Goal: Transaction & Acquisition: Purchase product/service

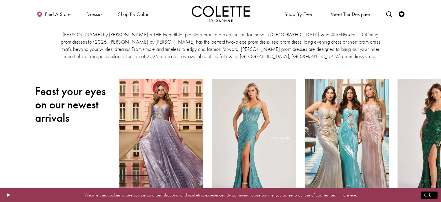
scroll to position [24, 0]
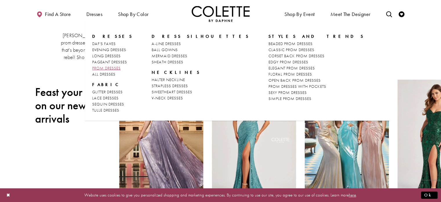
click at [98, 68] on span "PROM DRESSES" at bounding box center [106, 67] width 28 height 5
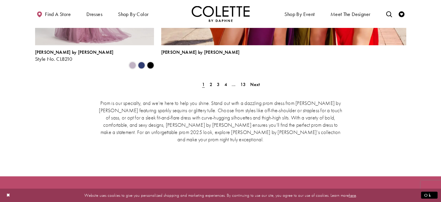
scroll to position [1374, 0]
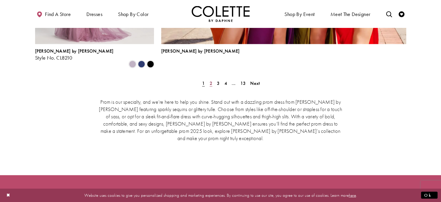
click at [211, 80] on span "2" at bounding box center [211, 83] width 3 height 6
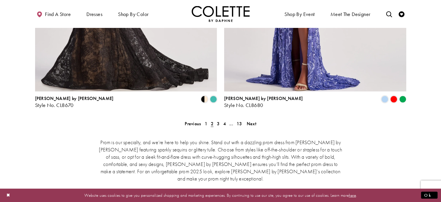
scroll to position [1247, 0]
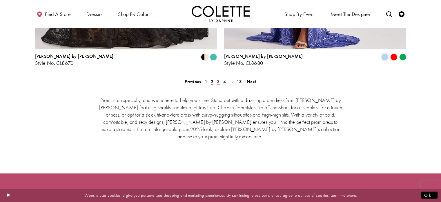
click at [218, 78] on span "3" at bounding box center [218, 81] width 3 height 6
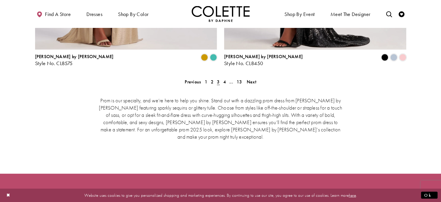
scroll to position [1248, 0]
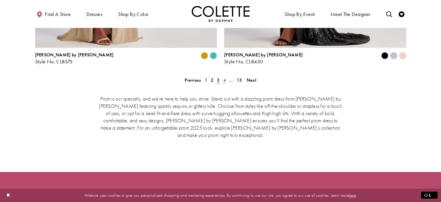
click at [226, 76] on link "4" at bounding box center [225, 80] width 6 height 8
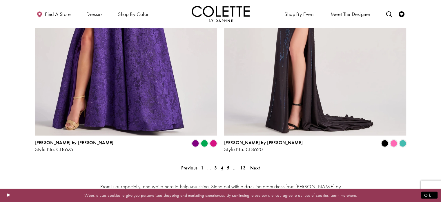
scroll to position [1161, 0]
click at [228, 164] on span "5" at bounding box center [228, 167] width 3 height 6
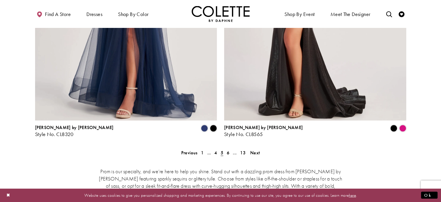
scroll to position [1177, 0]
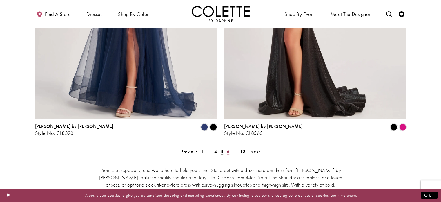
click at [229, 148] on span "6" at bounding box center [228, 151] width 3 height 6
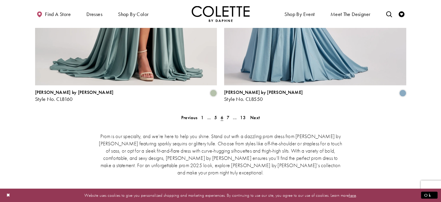
scroll to position [1224, 0]
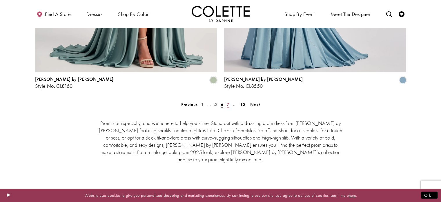
click at [225, 100] on link "7" at bounding box center [228, 104] width 6 height 8
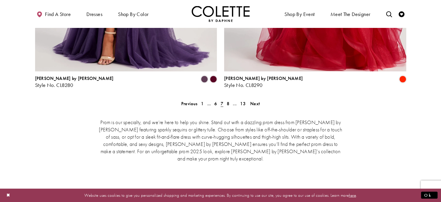
scroll to position [1225, 0]
click at [226, 99] on link "8" at bounding box center [228, 103] width 6 height 8
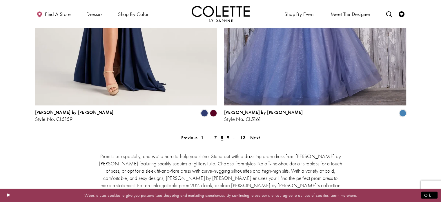
scroll to position [1192, 0]
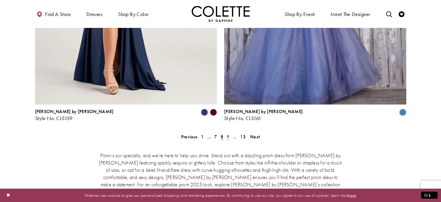
click at [225, 132] on link "9" at bounding box center [228, 136] width 6 height 8
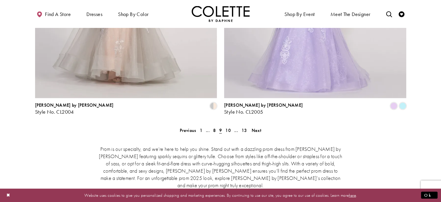
scroll to position [1201, 0]
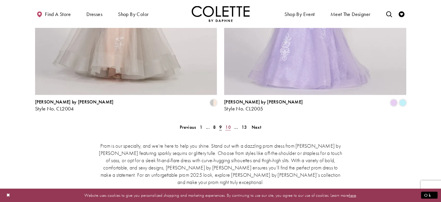
click at [229, 124] on span "10" at bounding box center [228, 127] width 6 height 6
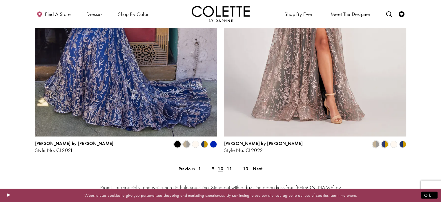
scroll to position [1176, 0]
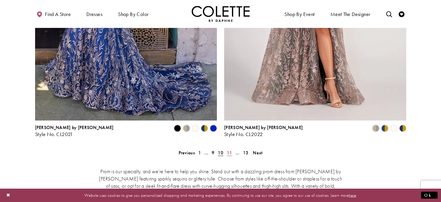
click at [229, 149] on span "11" at bounding box center [230, 152] width 6 height 6
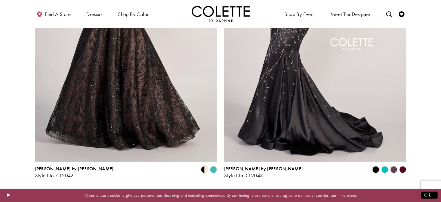
scroll to position [1135, 0]
click at [235, 190] on span "12" at bounding box center [235, 193] width 6 height 6
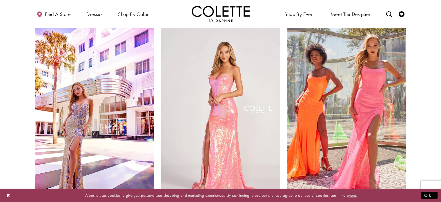
scroll to position [171, 0]
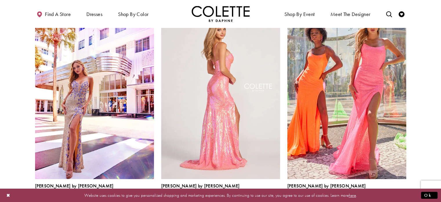
click at [229, 134] on img "Visit Colette by Daphne Style No. CL2054 Page" at bounding box center [220, 92] width 119 height 173
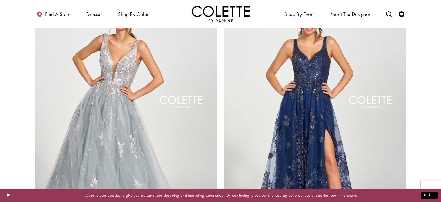
scroll to position [1191, 0]
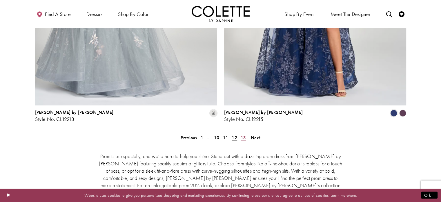
click at [243, 134] on span "13" at bounding box center [244, 137] width 6 height 6
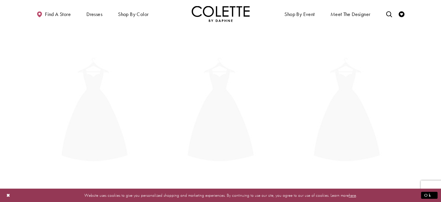
scroll to position [149, 0]
